Goal: Use online tool/utility: Utilize a website feature to perform a specific function

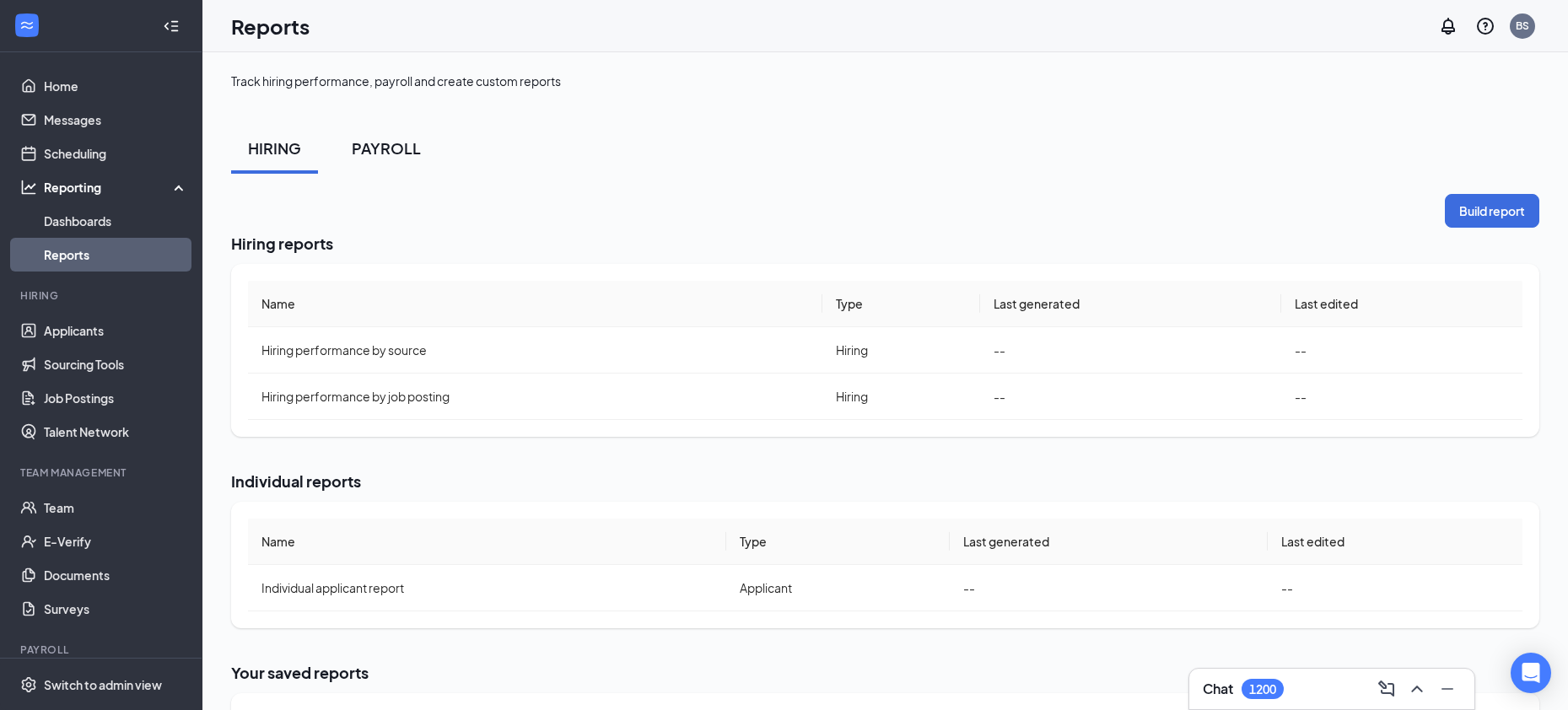
click at [386, 143] on div "PAYROLL" at bounding box center [386, 148] width 70 height 21
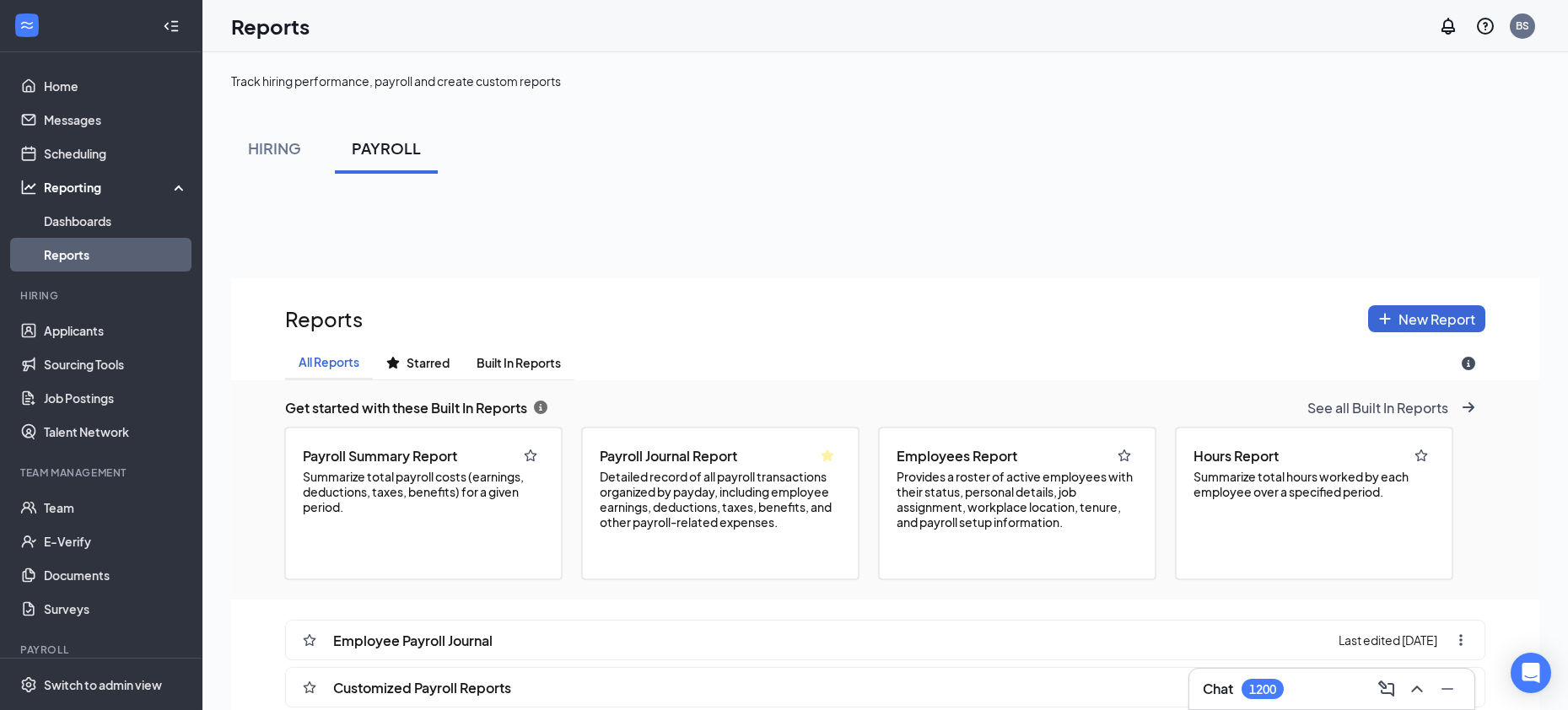
scroll to position [828, 1308]
click at [1343, 416] on button "See all Built In Reports" at bounding box center [1391, 408] width 188 height 27
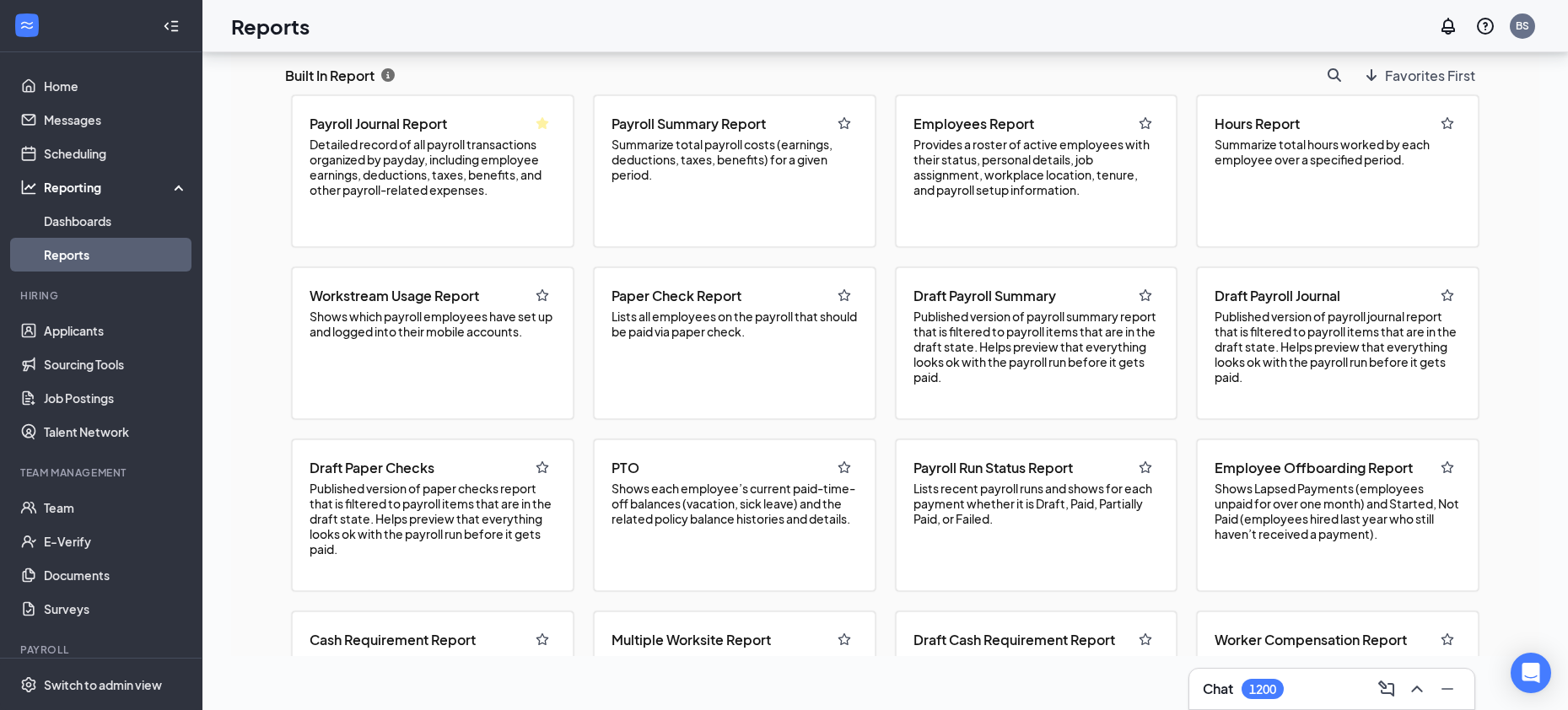
scroll to position [299, 0]
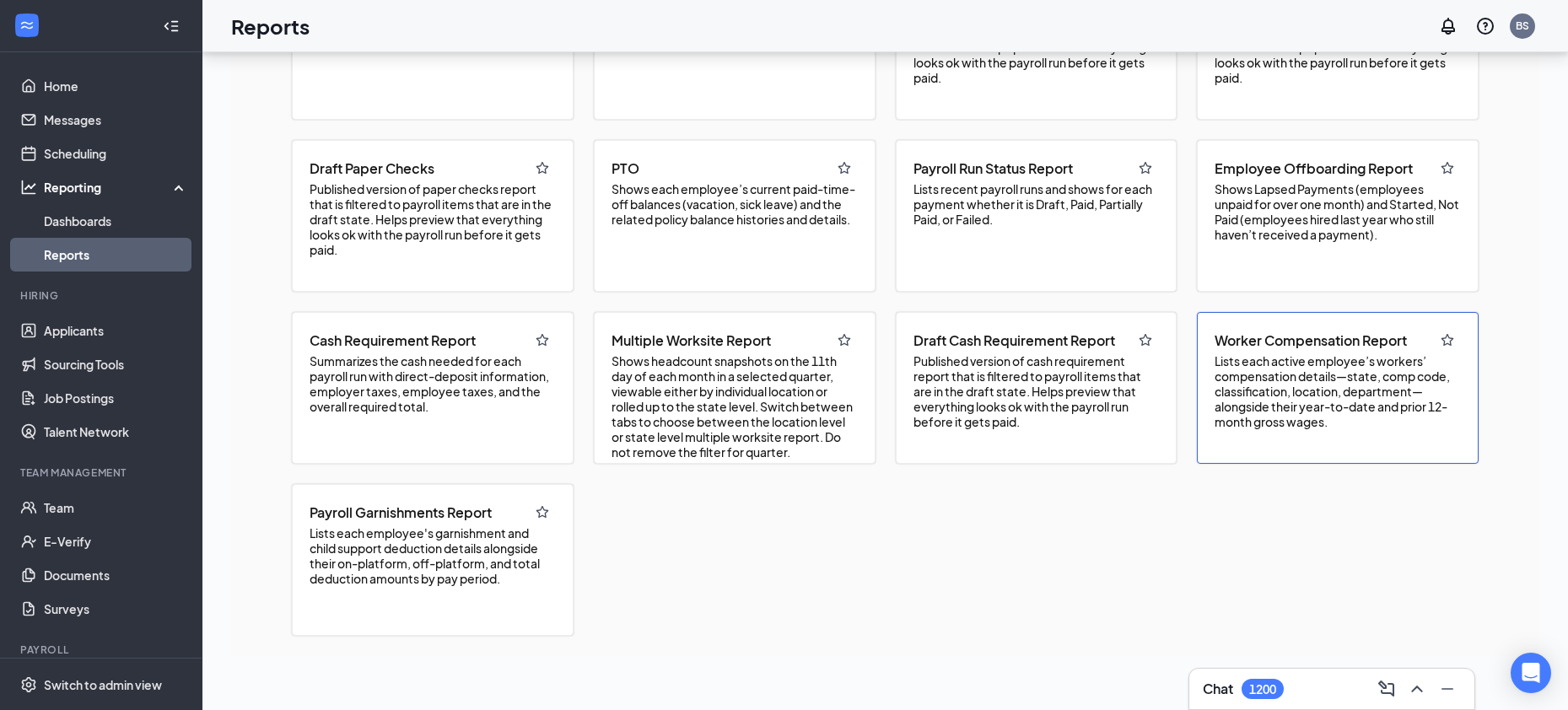
click at [1296, 397] on span "Lists each active employee’s workers’ compensation details—state, comp code, cl…" at bounding box center [1337, 391] width 246 height 76
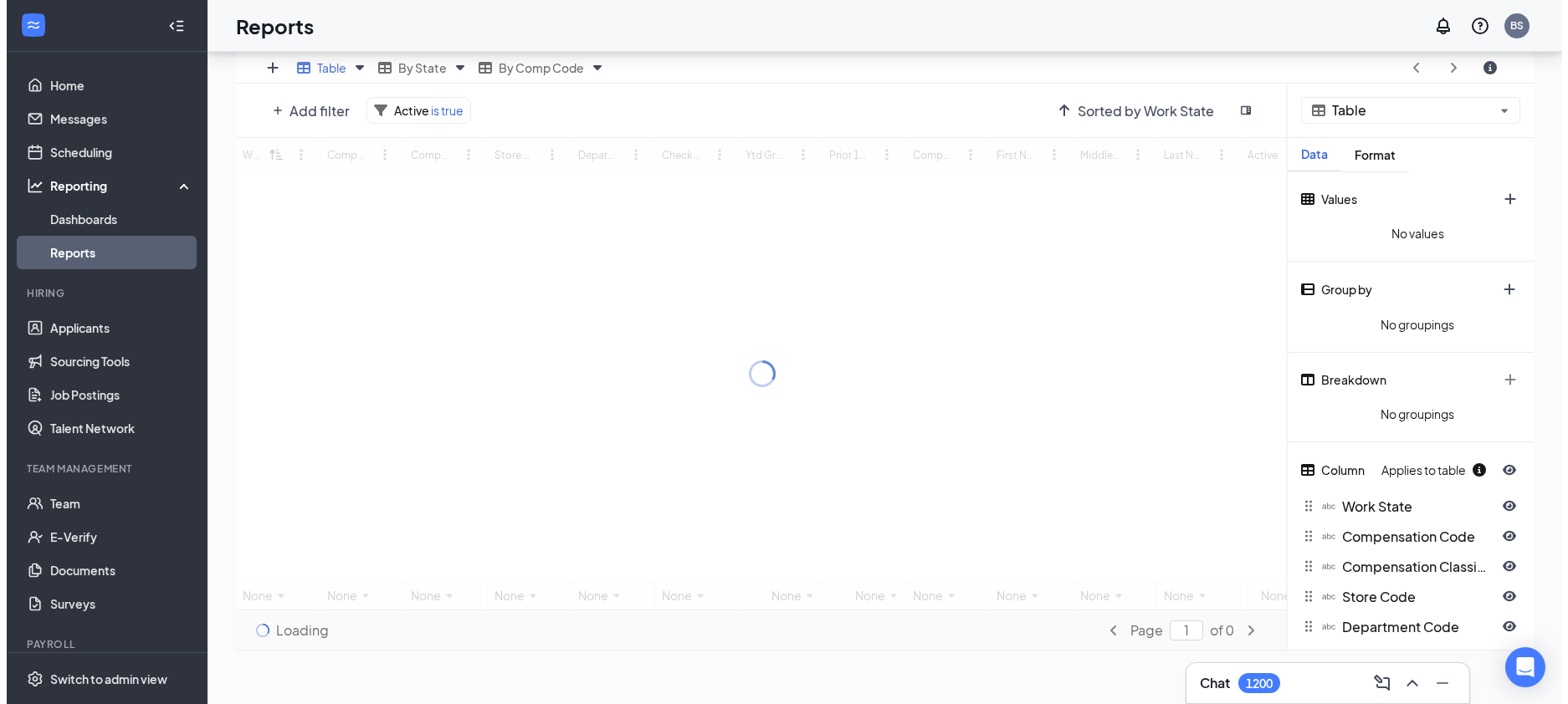
scroll to position [567, 1298]
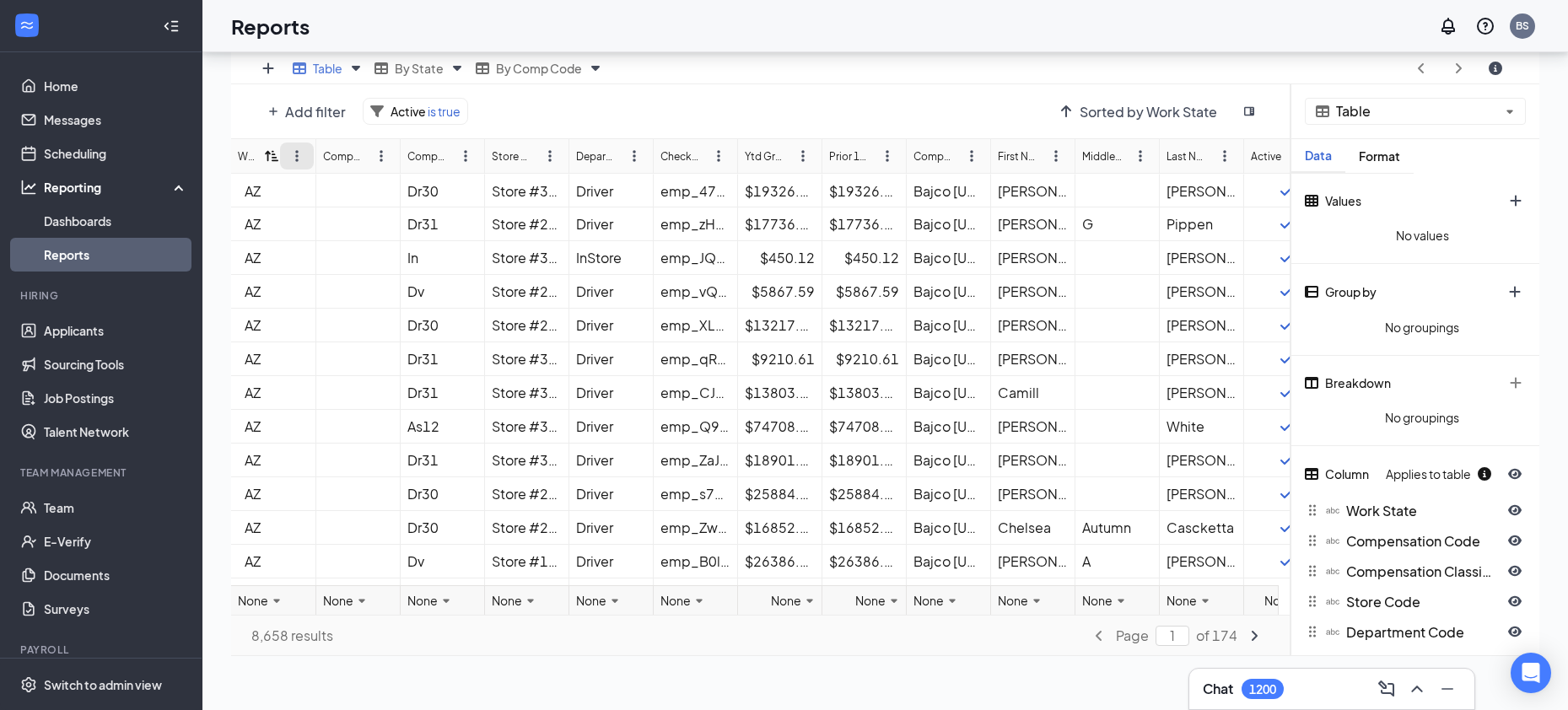
click at [296, 160] on icon "ellipsis-vertical icon" at bounding box center [297, 156] width 3 height 12
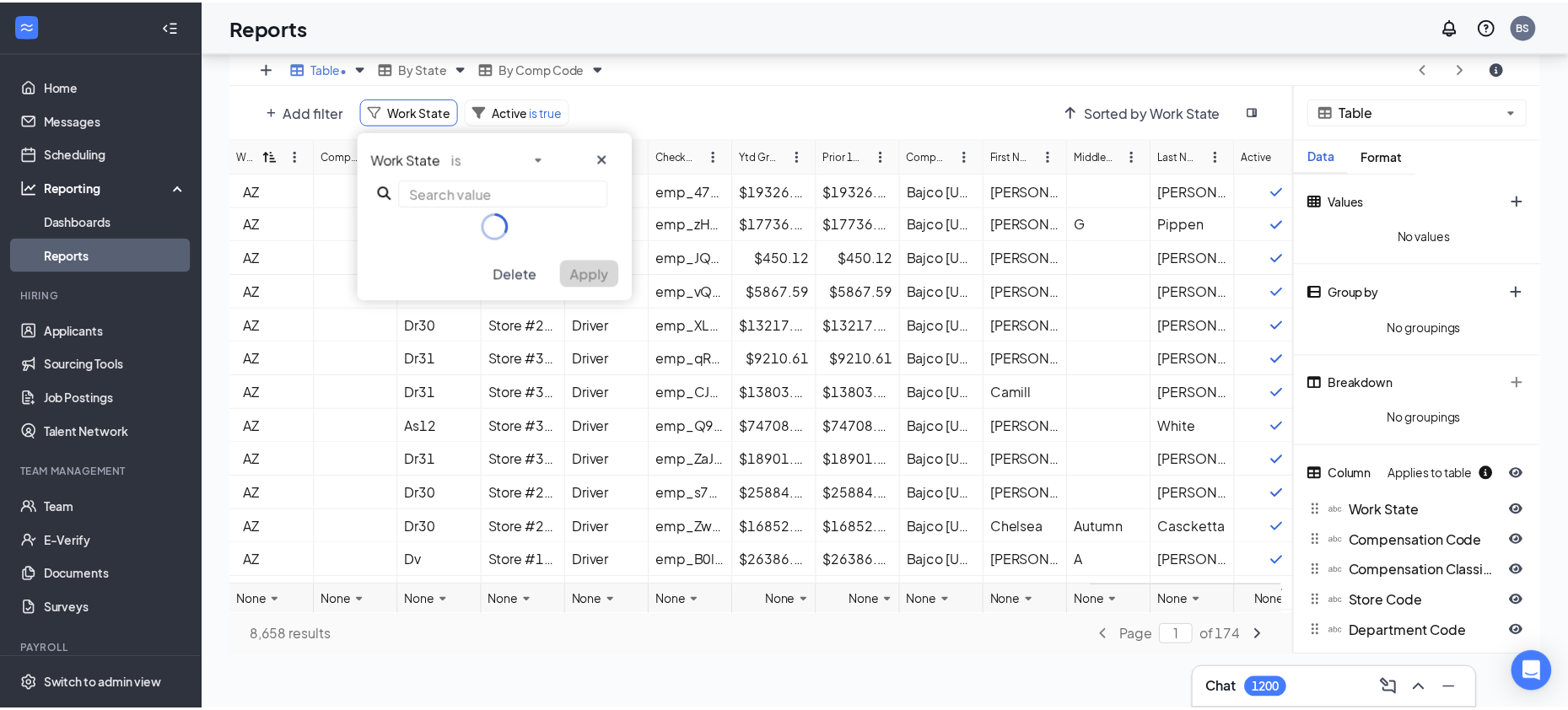
scroll to position [83758, 83033]
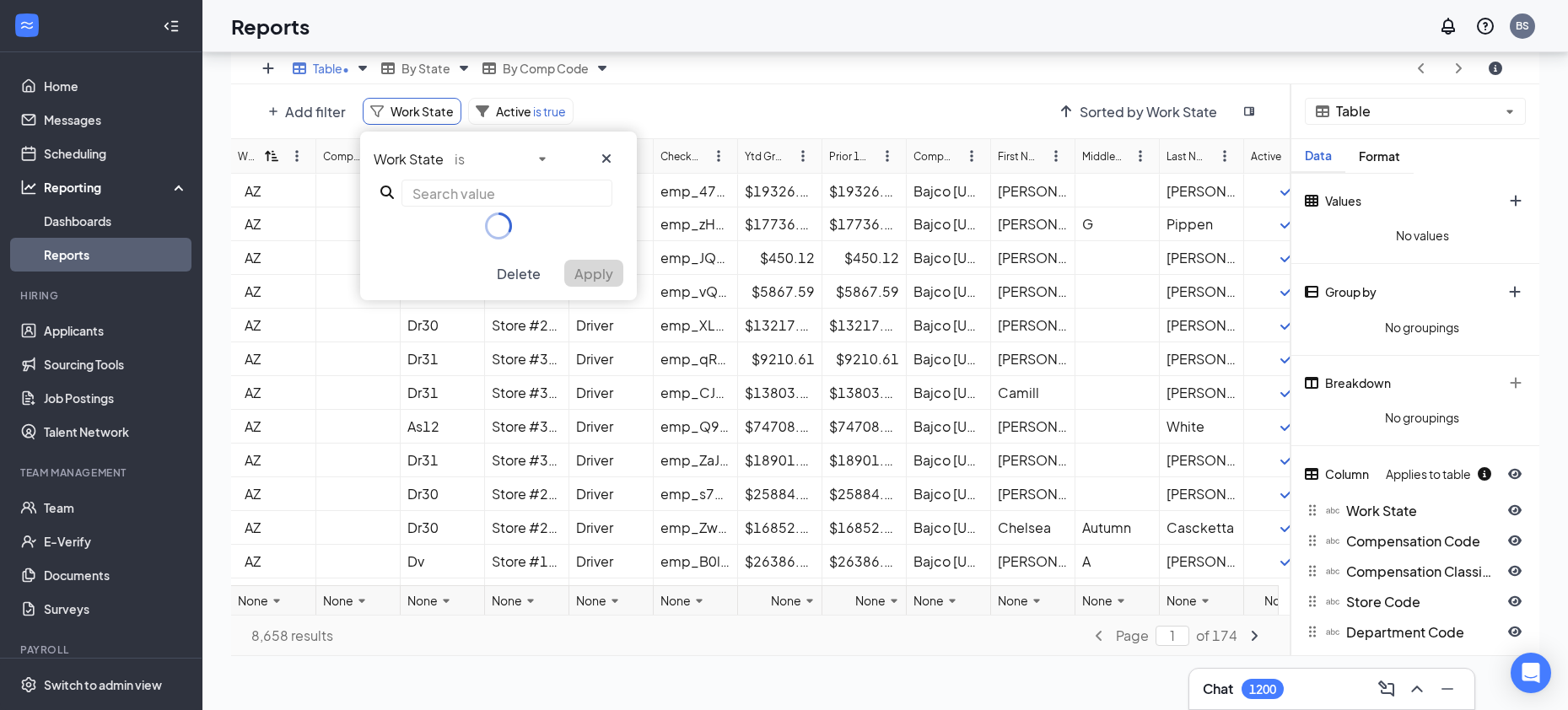
click at [353, 240] on div at bounding box center [356, 224] width 84 height 34
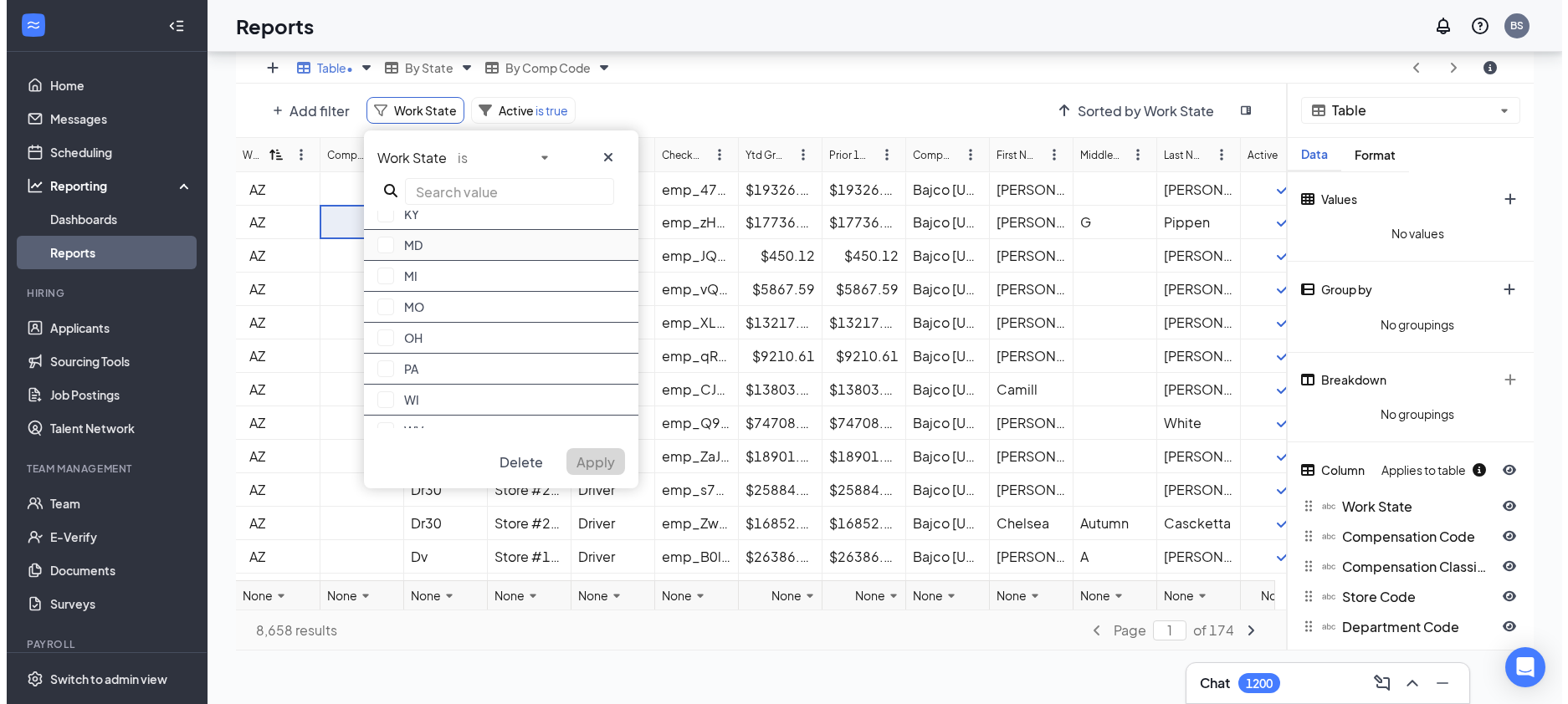
scroll to position [154, 0]
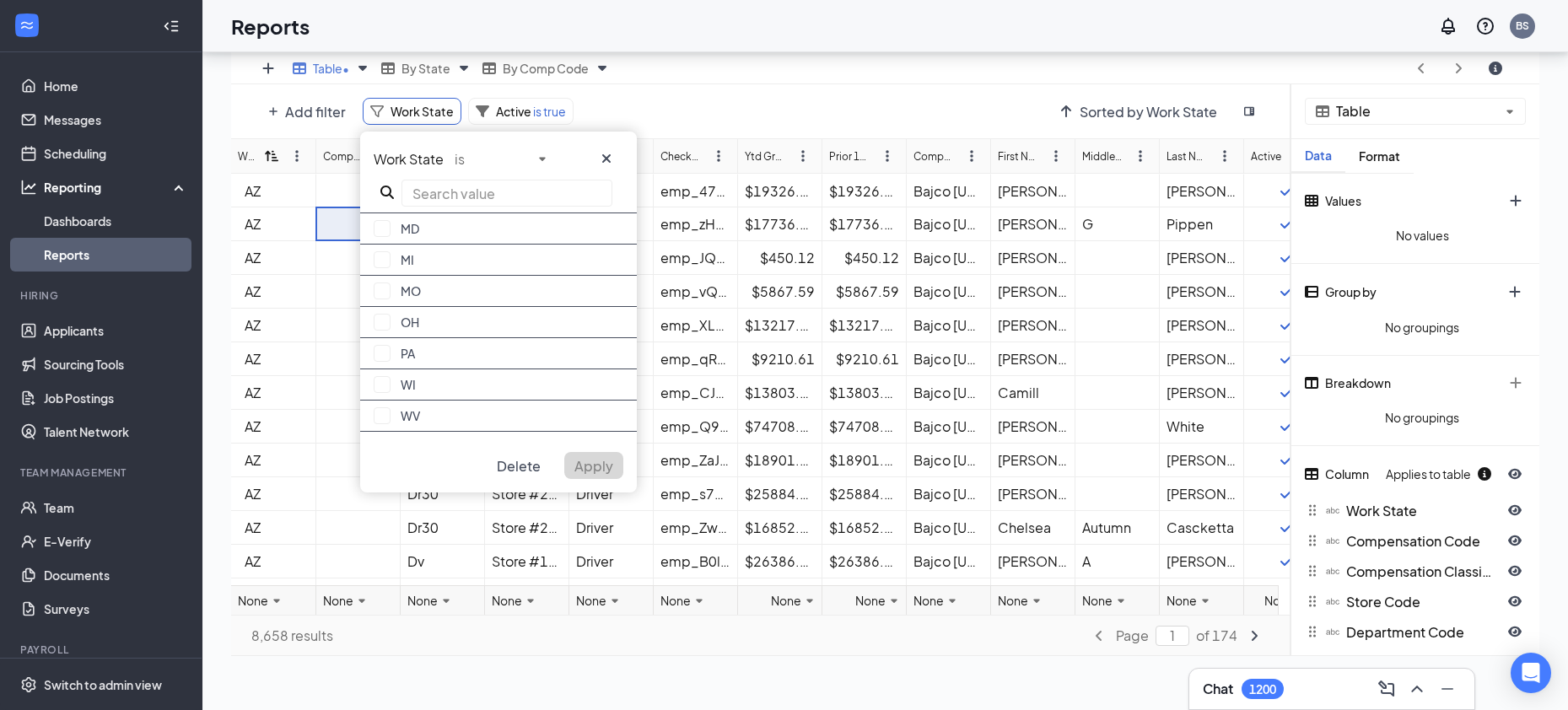
click at [727, 132] on div "Add filter Work State Work State is AZ [GEOGRAPHIC_DATA] [GEOGRAPHIC_DATA] IN […" at bounding box center [760, 111] width 1060 height 54
click at [612, 158] on icon "cross icon" at bounding box center [607, 158] width 14 height 14
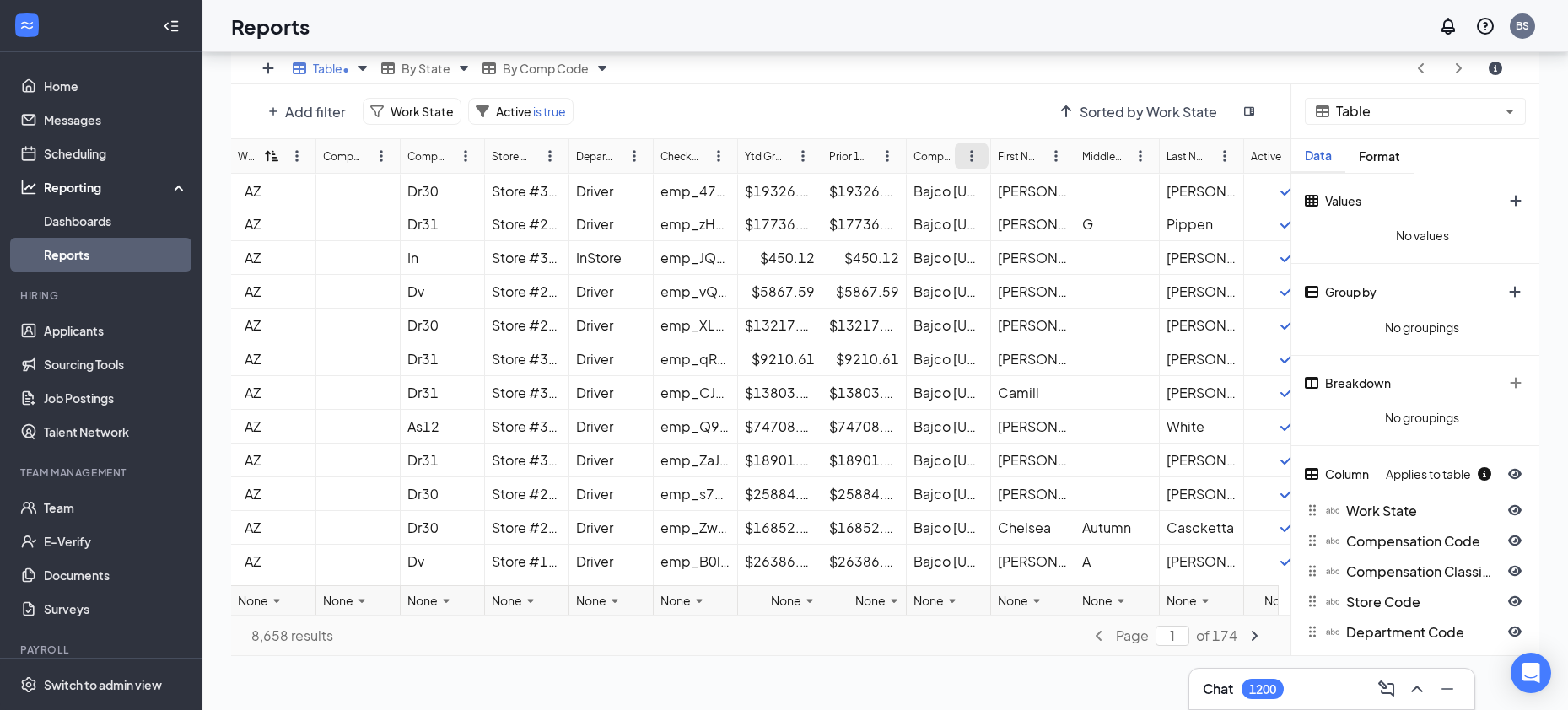
click at [969, 152] on icon "ellipsis-vertical icon" at bounding box center [972, 156] width 14 height 14
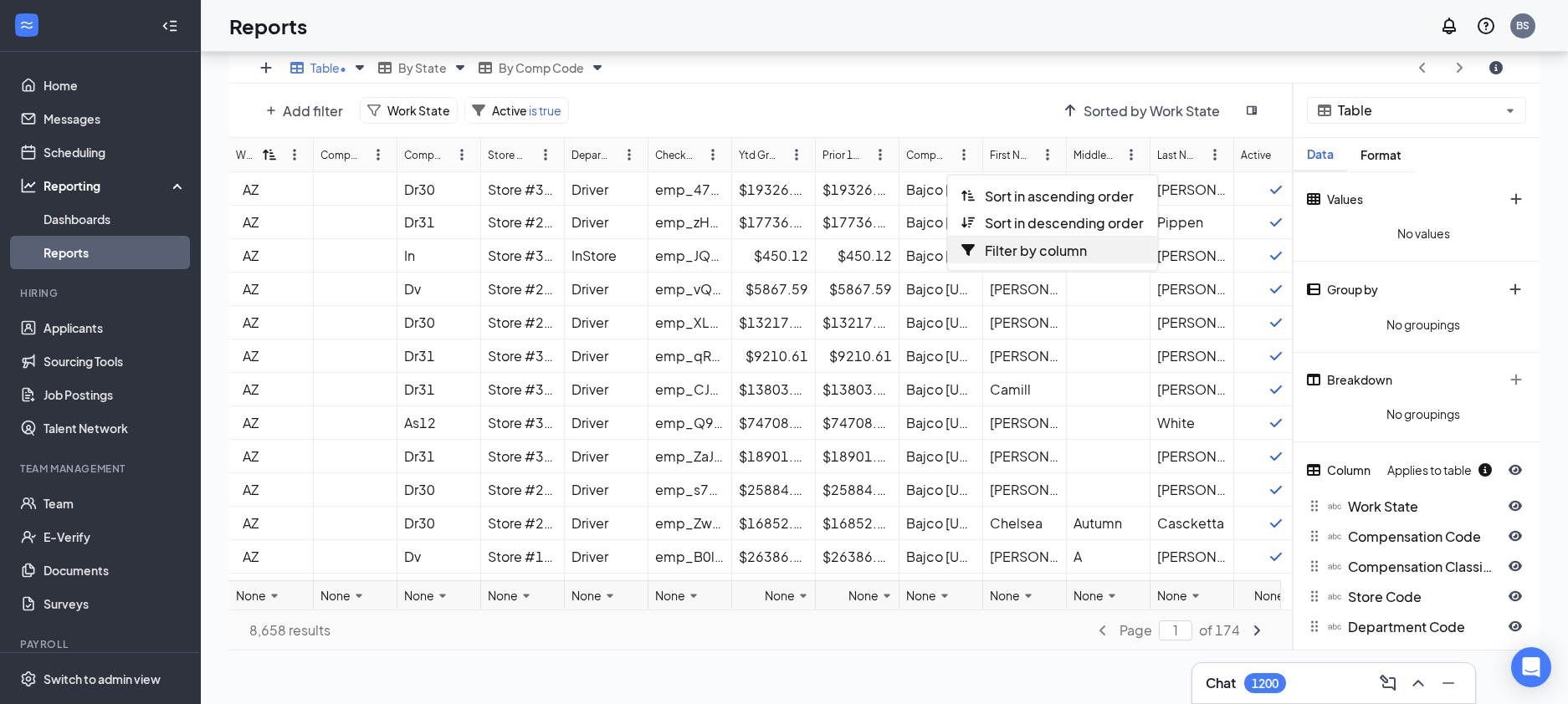
click at [1007, 241] on span "Filter by column" at bounding box center [1036, 250] width 103 height 17
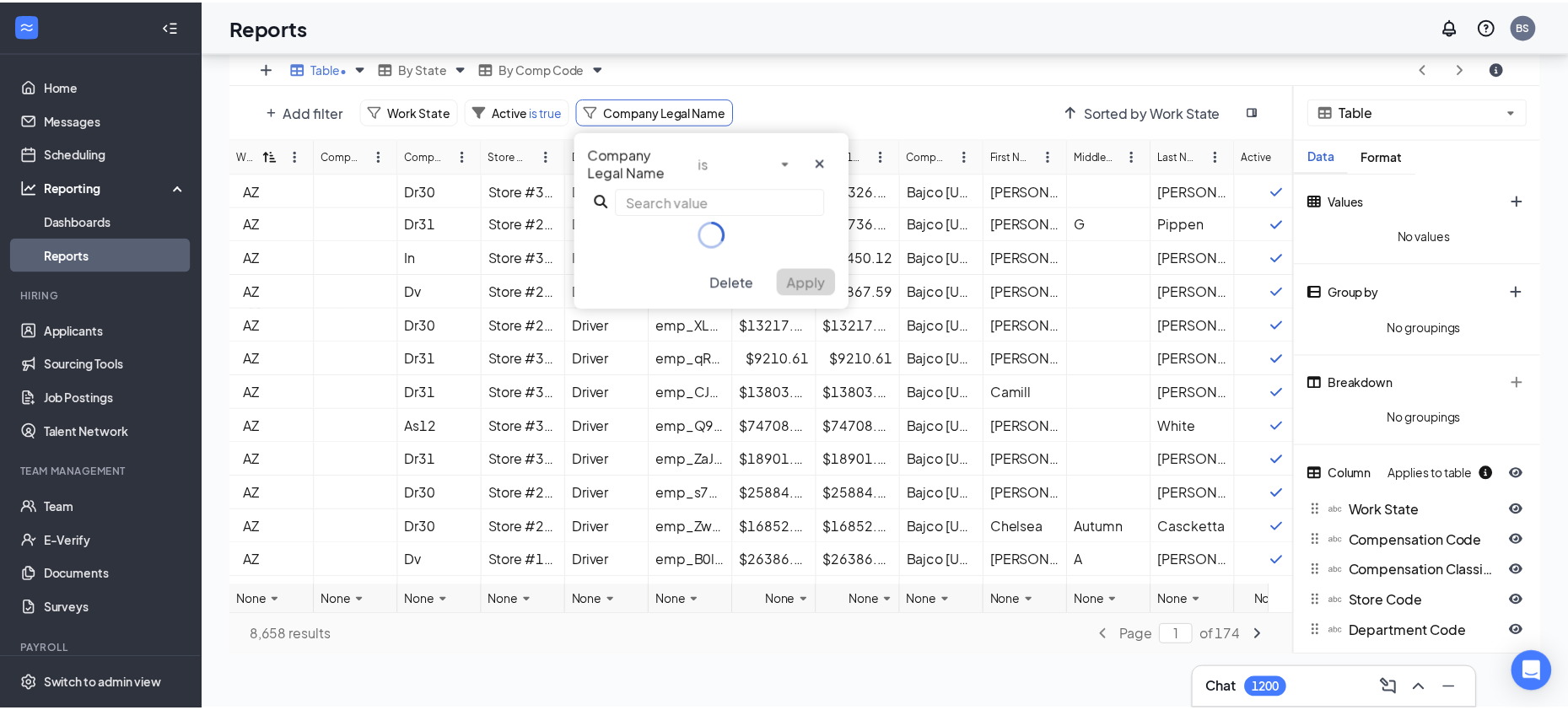
scroll to position [83758, 83033]
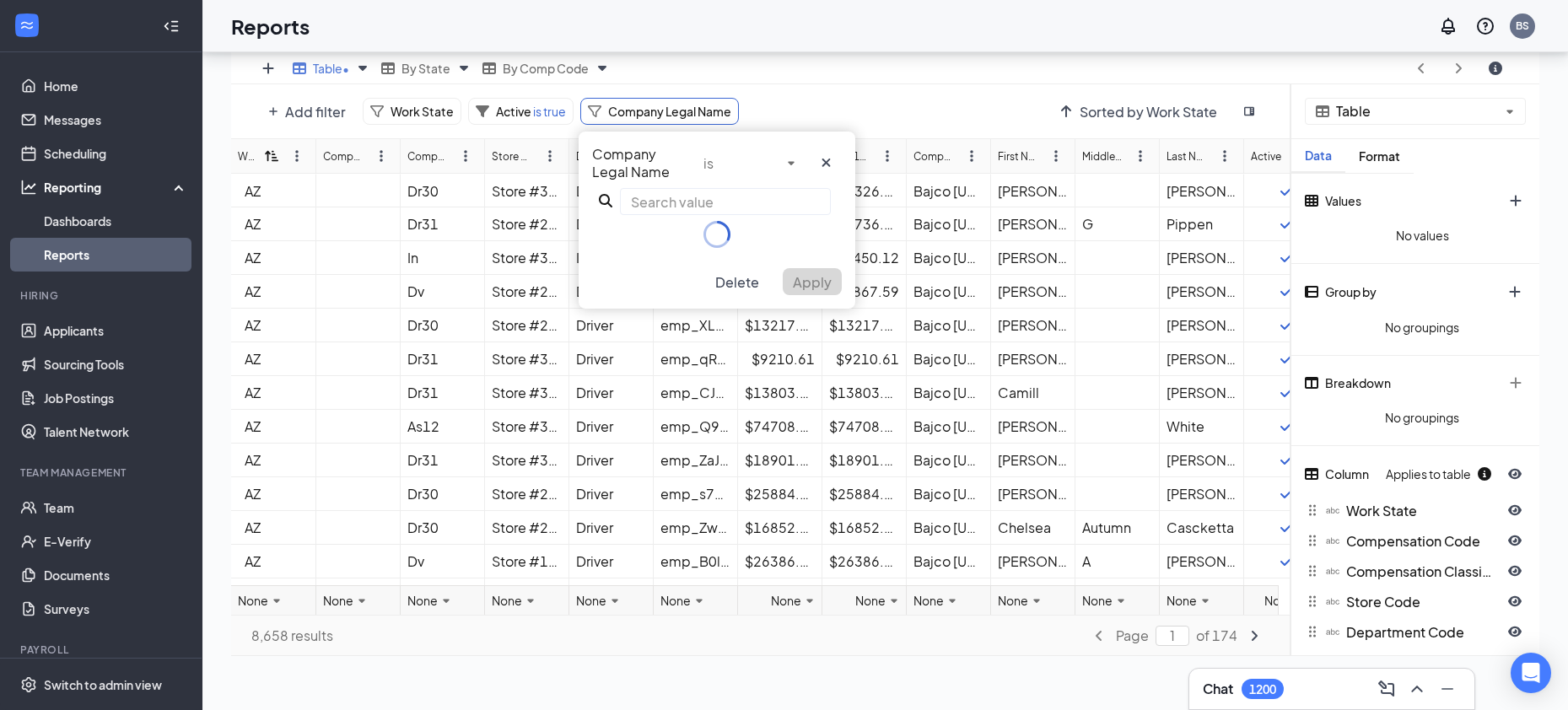
click at [717, 199] on input "text" at bounding box center [726, 202] width 211 height 27
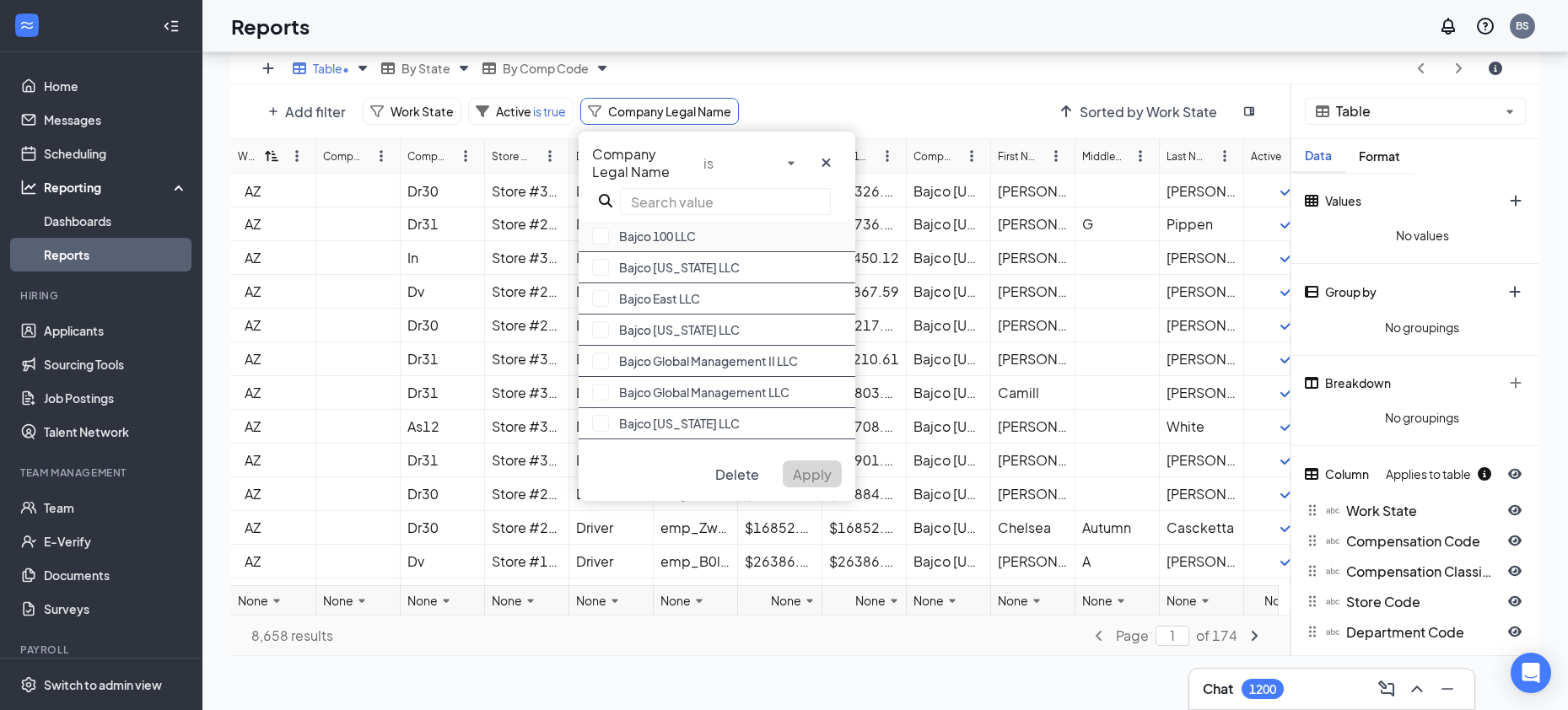
click at [712, 241] on div "Bajco 100 LLC" at bounding box center [717, 237] width 276 height 31
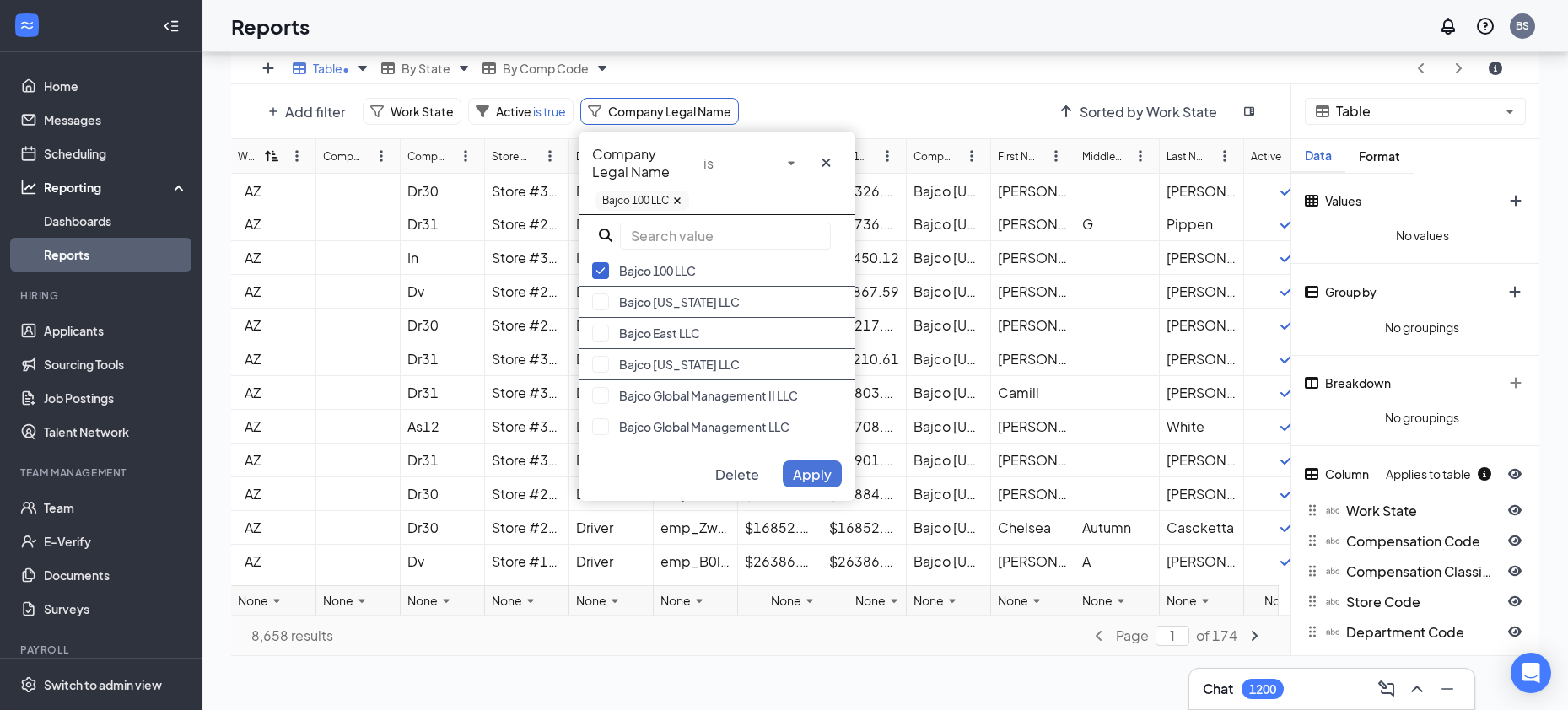
click at [804, 469] on span "Apply" at bounding box center [813, 474] width 39 height 17
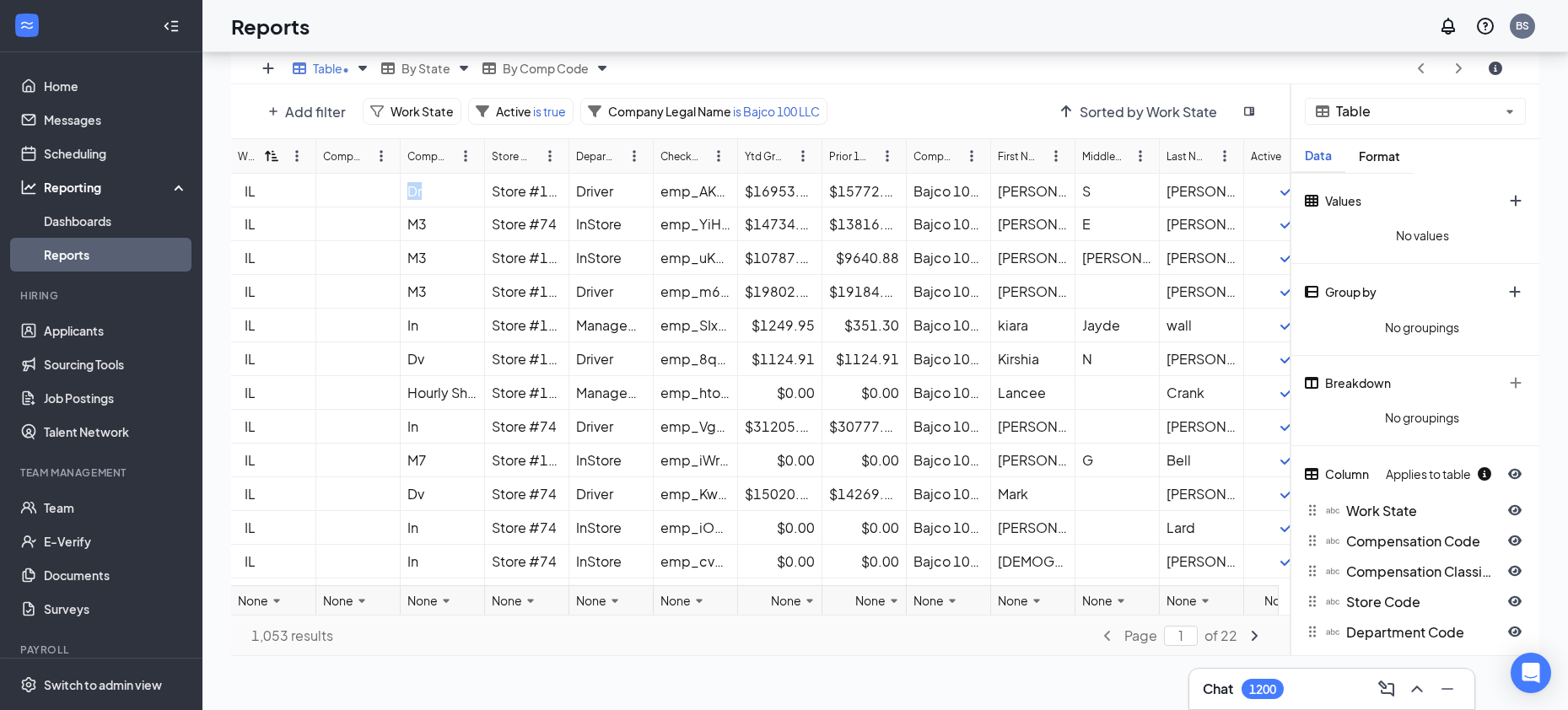
drag, startPoint x: 430, startPoint y: 192, endPoint x: 405, endPoint y: 191, distance: 25.0
click at [405, 191] on div "Dr" at bounding box center [442, 190] width 84 height 34
click at [686, 69] on div "Table • By State By Comp Code To pick up a draggable item, press the space bar.…" at bounding box center [844, 68] width 1112 height 30
drag, startPoint x: 404, startPoint y: 186, endPoint x: 423, endPoint y: 189, distance: 19.2
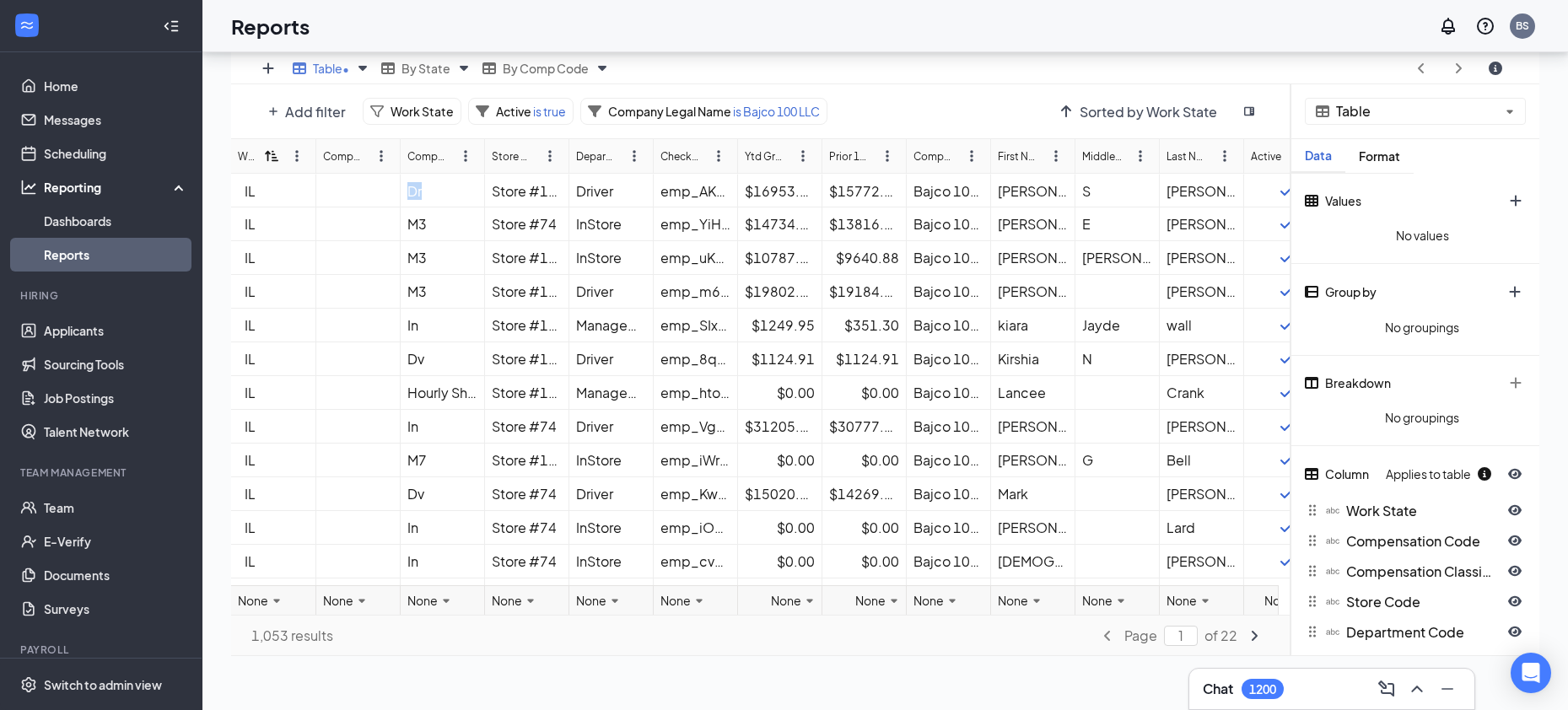
click at [423, 189] on div "Dr" at bounding box center [442, 190] width 84 height 34
click at [648, 79] on div "Table • By State By Comp Code To pick up a draggable item, press the space bar.…" at bounding box center [844, 68] width 1112 height 30
